Goal: Task Accomplishment & Management: Manage account settings

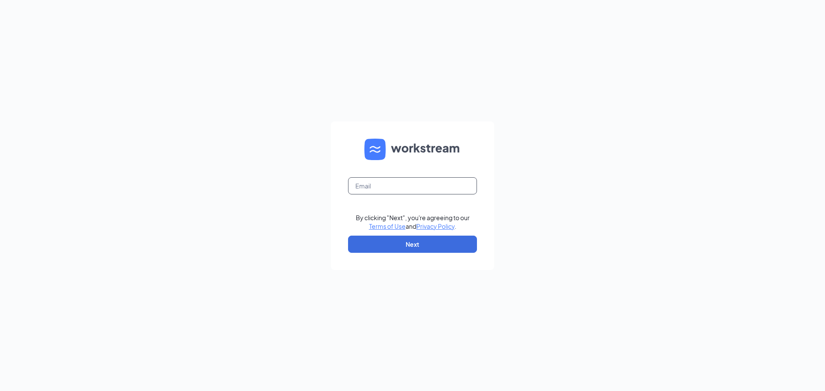
drag, startPoint x: 410, startPoint y: 189, endPoint x: 402, endPoint y: 189, distance: 7.7
click at [410, 189] on input "text" at bounding box center [412, 185] width 129 height 17
type input "culversoftitusville@outlook.com"
click at [407, 246] on button "Next" at bounding box center [412, 244] width 129 height 17
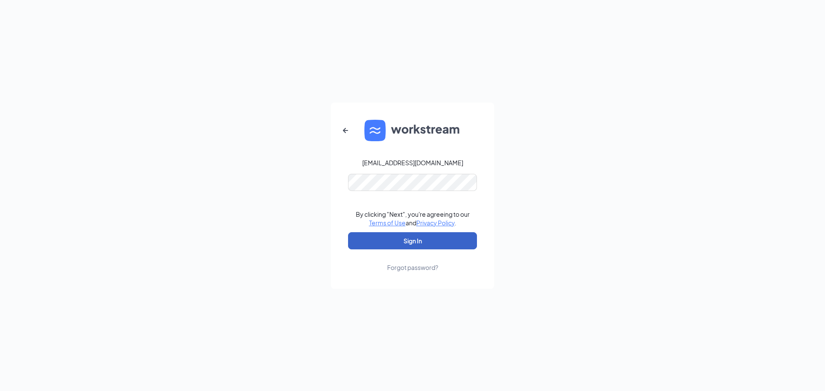
click at [399, 241] on button "Sign In" at bounding box center [412, 240] width 129 height 17
click at [367, 238] on button "Sign In" at bounding box center [412, 240] width 129 height 17
click at [414, 249] on button "Sign In" at bounding box center [412, 240] width 129 height 17
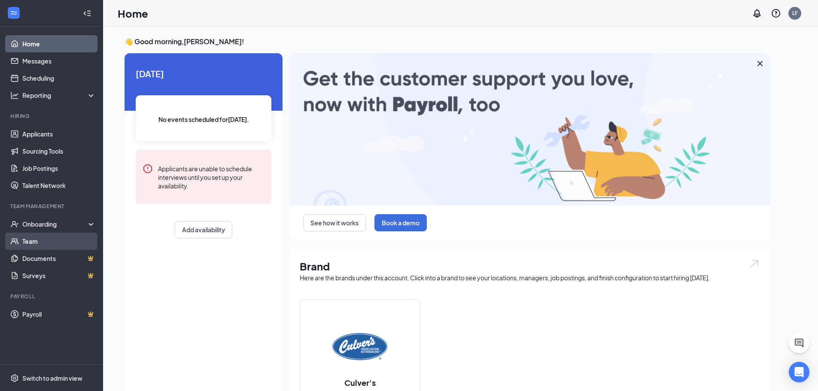
click at [39, 237] on link "Team" at bounding box center [58, 241] width 73 height 17
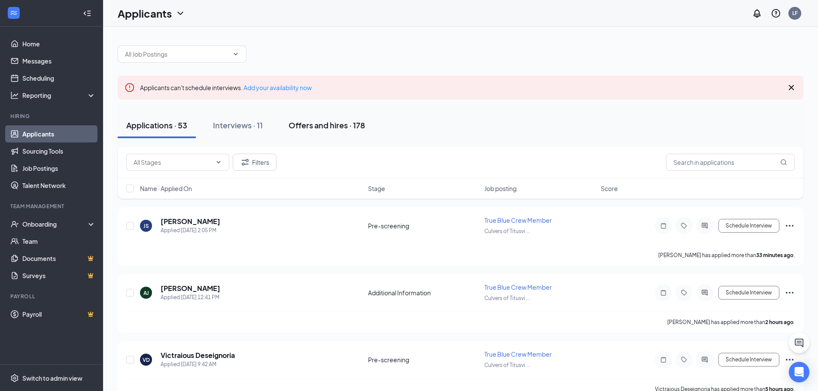
click at [316, 128] on div "Offers and hires · 178" at bounding box center [327, 125] width 76 height 11
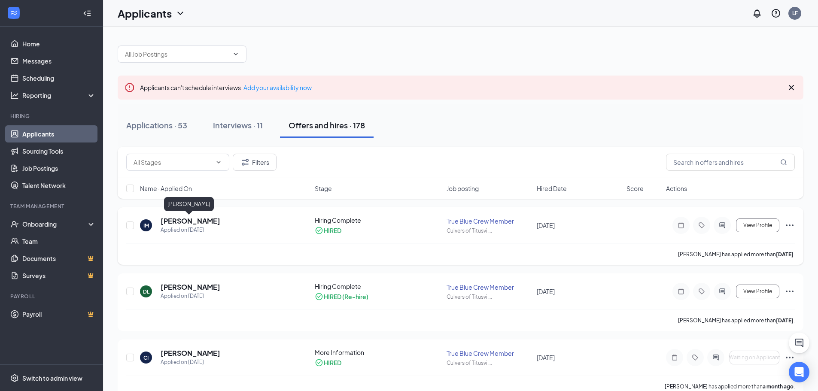
click at [185, 219] on h5 "[PERSON_NAME]" at bounding box center [191, 220] width 60 height 9
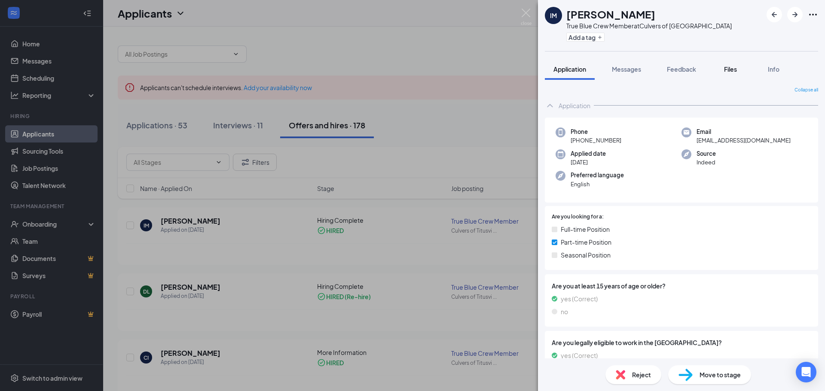
click at [736, 72] on span "Files" at bounding box center [730, 69] width 13 height 8
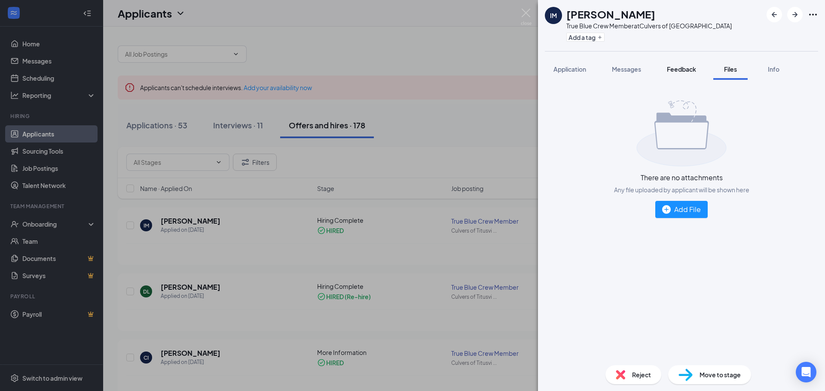
click at [697, 75] on button "Feedback" at bounding box center [681, 68] width 46 height 21
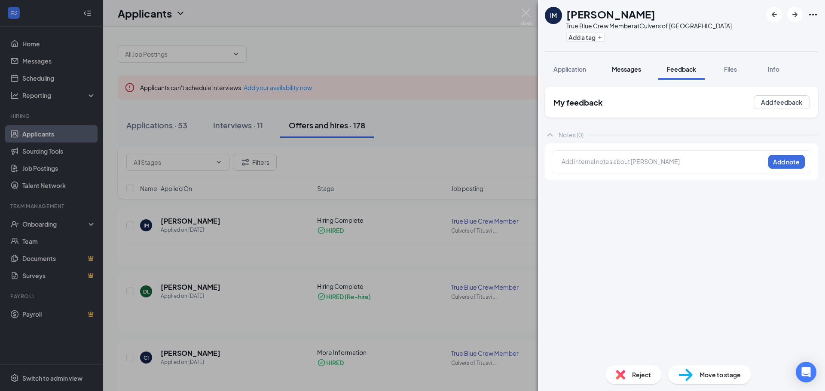
click at [629, 73] on div "Messages" at bounding box center [626, 69] width 29 height 9
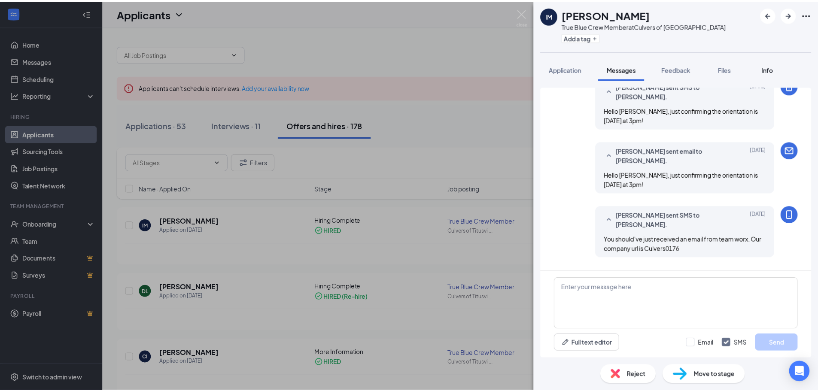
scroll to position [207, 0]
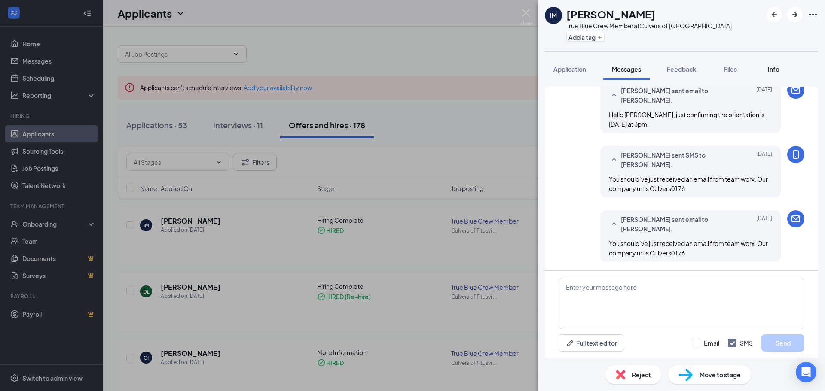
click at [782, 69] on div "Info" at bounding box center [772, 69] width 17 height 9
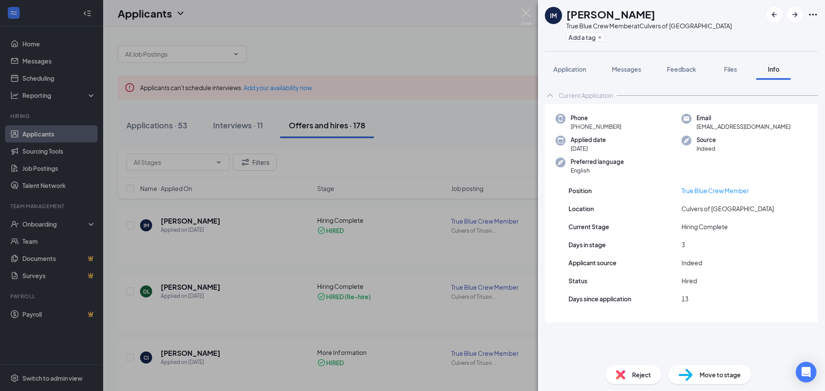
click at [498, 27] on div "IM [PERSON_NAME] True Blue Crew Member at Culvers of [GEOGRAPHIC_DATA] Add a ta…" at bounding box center [412, 195] width 825 height 391
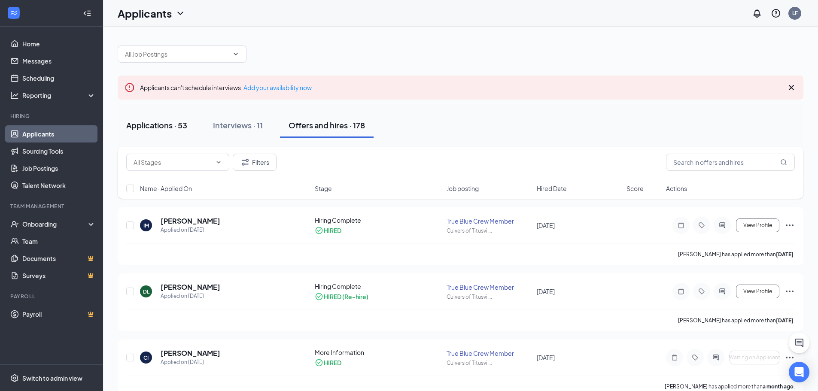
click at [164, 121] on div "Applications · 53" at bounding box center [156, 125] width 61 height 11
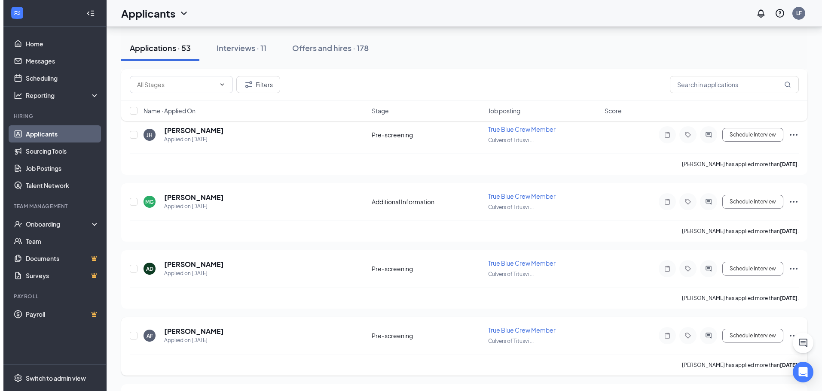
scroll to position [1159, 0]
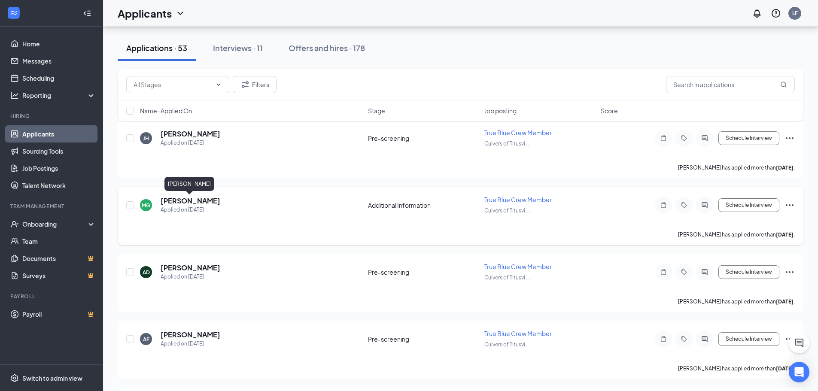
click at [174, 204] on h5 "[PERSON_NAME]" at bounding box center [191, 200] width 60 height 9
